Goal: Obtain resource: Download file/media

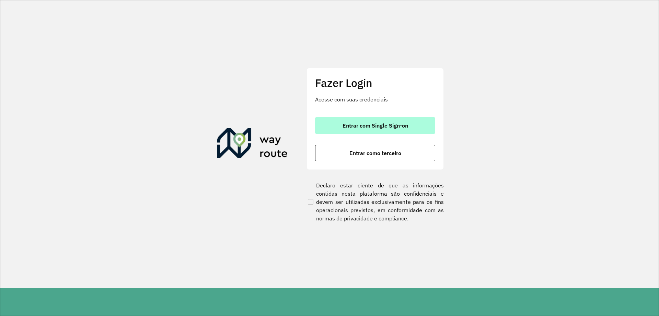
click at [411, 124] on button "Entrar com Single Sign-on" at bounding box center [375, 125] width 120 height 16
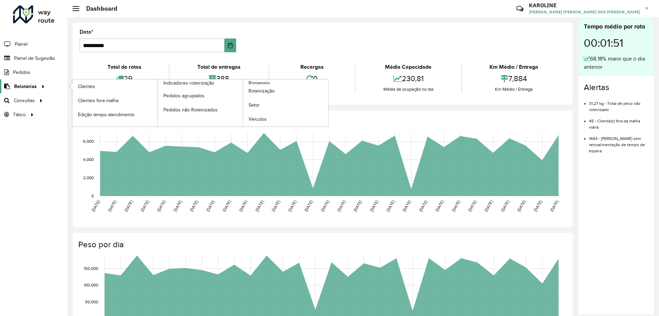
click at [32, 83] on span "Relatórios" at bounding box center [25, 86] width 23 height 7
click at [98, 86] on link "Clientes" at bounding box center [114, 86] width 85 height 14
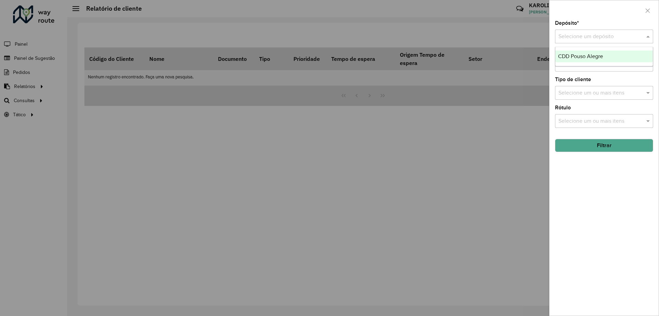
click at [572, 42] on div "Selecione um depósito" at bounding box center [604, 37] width 98 height 14
click at [569, 57] on span "CDD Pouso Alegre" at bounding box center [580, 56] width 45 height 6
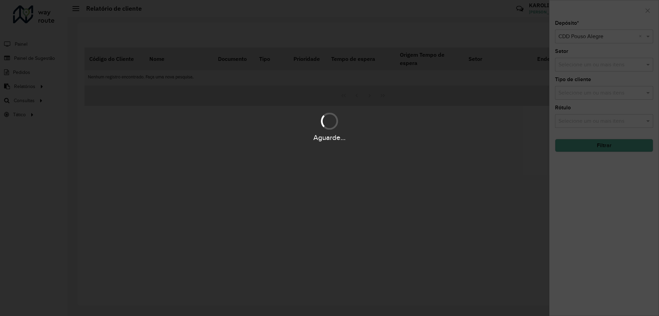
click at [606, 146] on div "Aguarde..." at bounding box center [329, 158] width 659 height 316
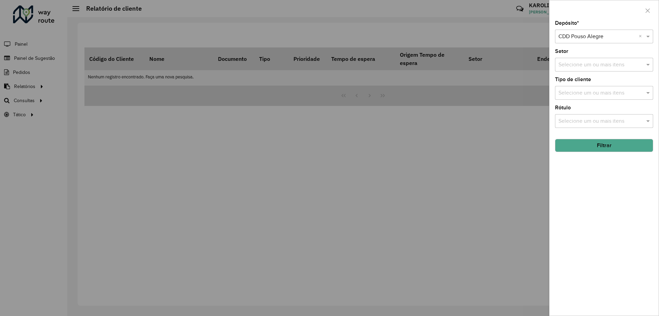
click at [615, 148] on button "Filtrar" at bounding box center [604, 145] width 98 height 13
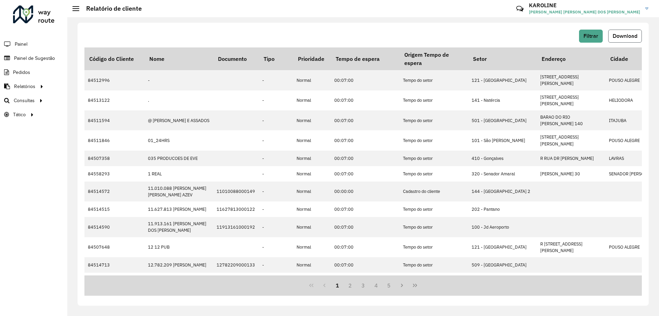
click at [626, 34] on span "Download" at bounding box center [625, 36] width 25 height 6
